Goal: Information Seeking & Learning: Learn about a topic

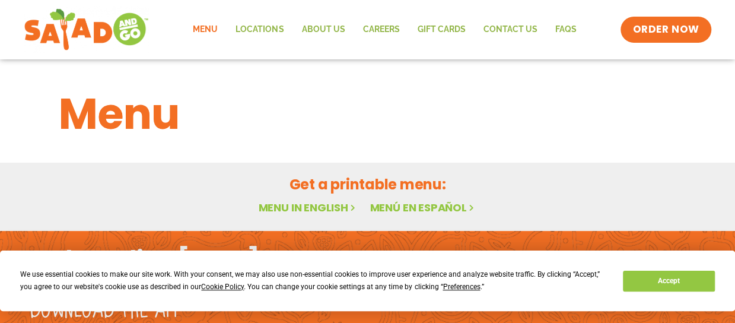
click at [206, 30] on link "Menu" at bounding box center [205, 29] width 43 height 27
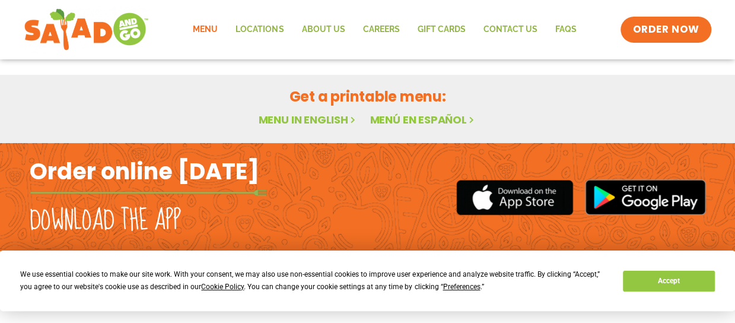
scroll to position [89, 0]
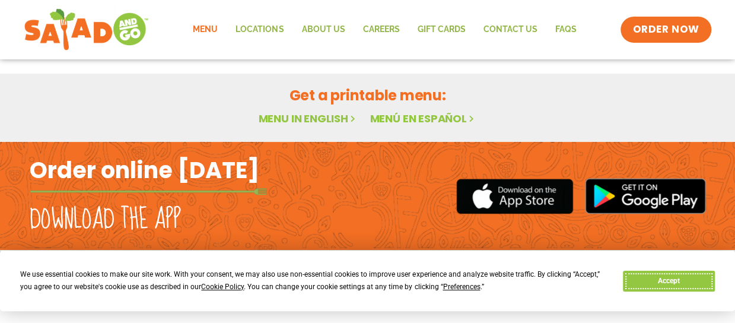
click at [691, 286] on button "Accept" at bounding box center [668, 280] width 91 height 21
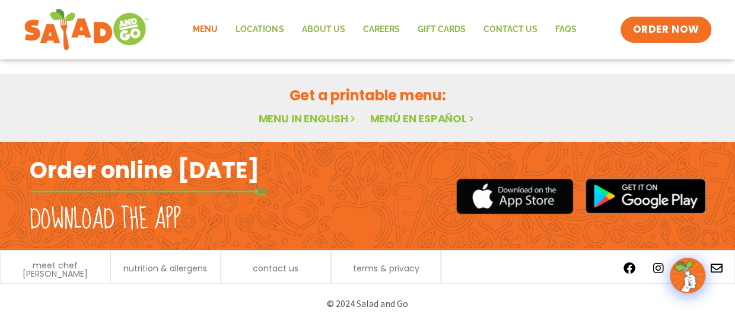
scroll to position [0, 0]
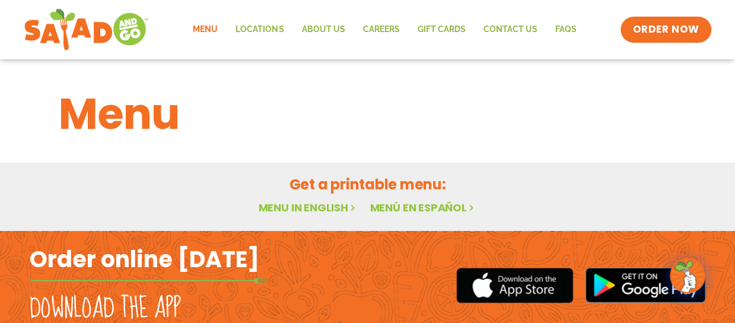
click at [332, 210] on link "Menu in English" at bounding box center [308, 207] width 100 height 15
click at [119, 114] on h1 "Menu" at bounding box center [368, 114] width 618 height 64
